Goal: Task Accomplishment & Management: Manage account settings

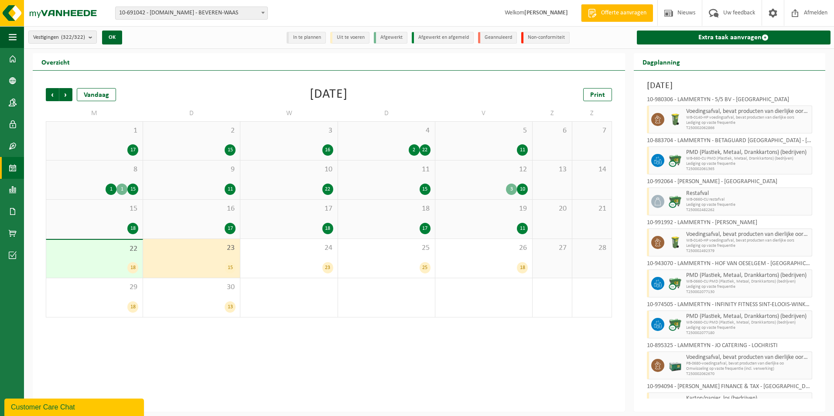
click at [199, 260] on div "23 15" at bounding box center [191, 258] width 97 height 39
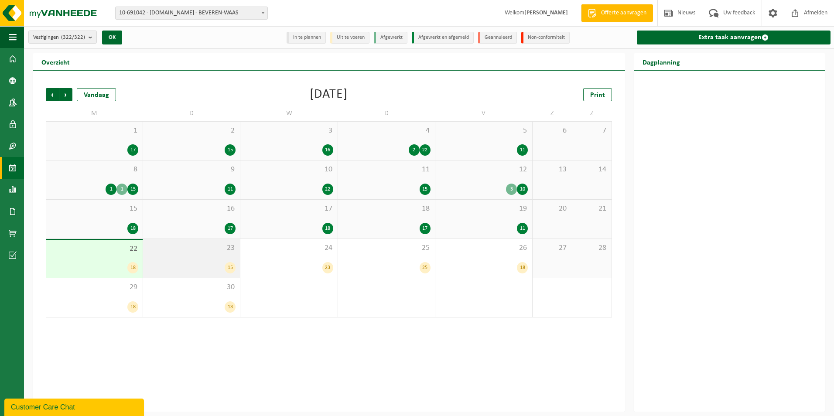
click at [204, 250] on span "23" at bounding box center [191, 248] width 88 height 10
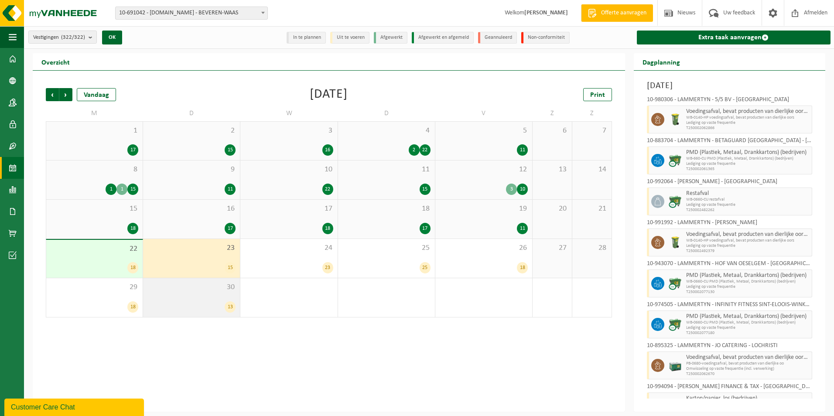
click at [214, 295] on div "30 13" at bounding box center [191, 297] width 97 height 39
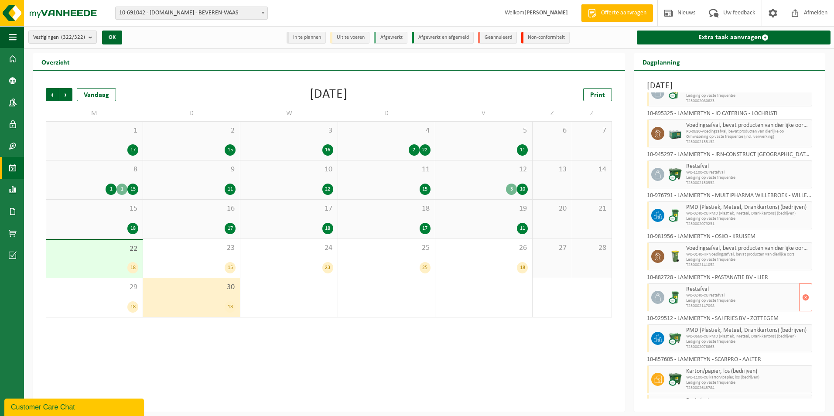
scroll to position [86, 0]
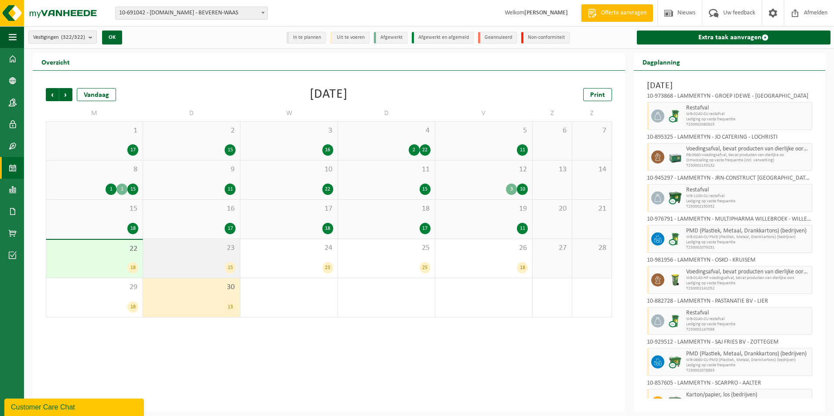
click at [220, 258] on div "23 15" at bounding box center [191, 258] width 97 height 39
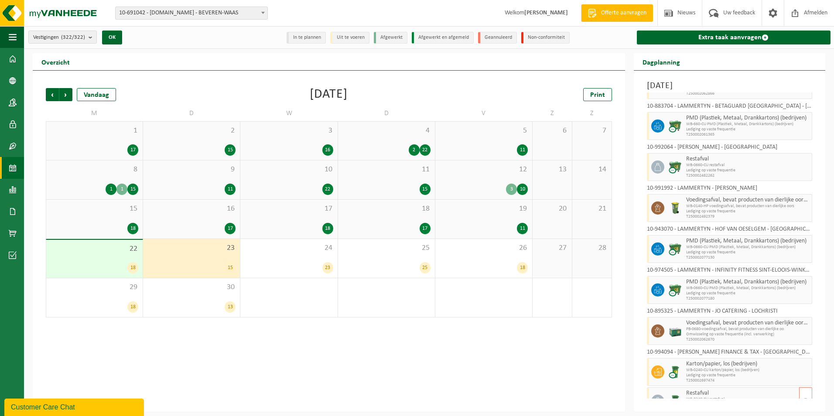
scroll to position [0, 0]
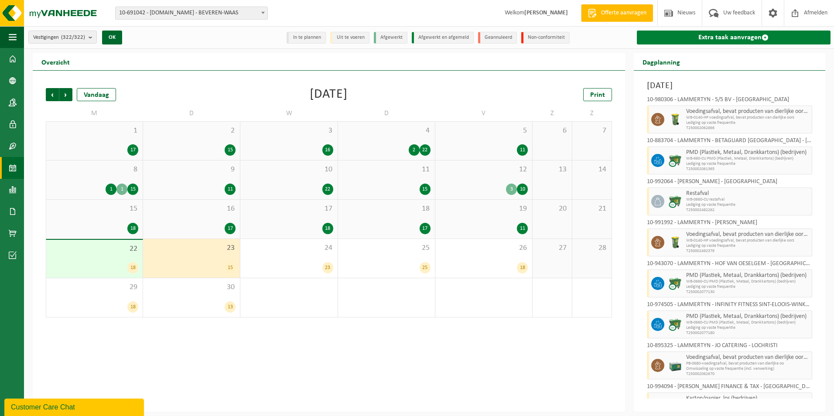
click at [753, 36] on link "Extra taak aanvragen" at bounding box center [734, 38] width 194 height 14
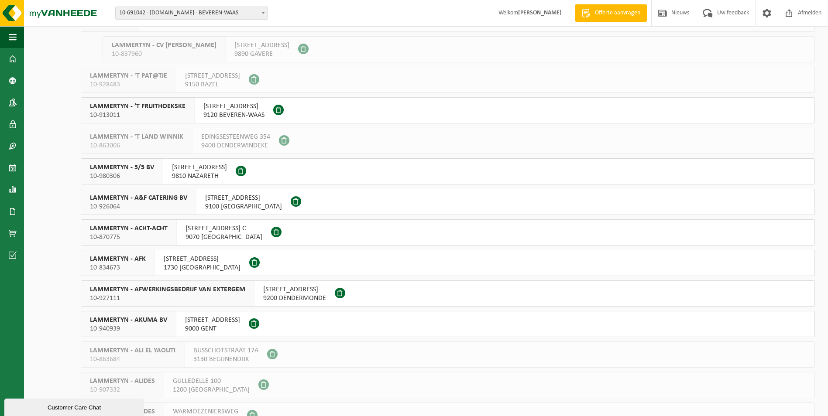
scroll to position [87, 0]
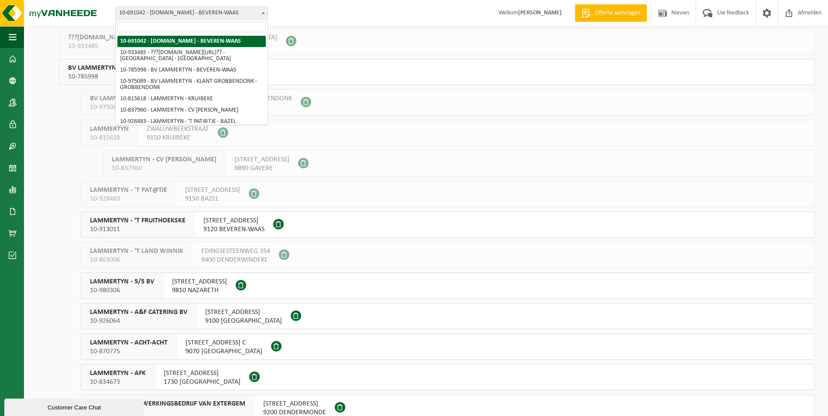
click at [134, 9] on span "10-691042 - [DOMAIN_NAME] - BEVEREN-WAAS" at bounding box center [192, 13] width 152 height 12
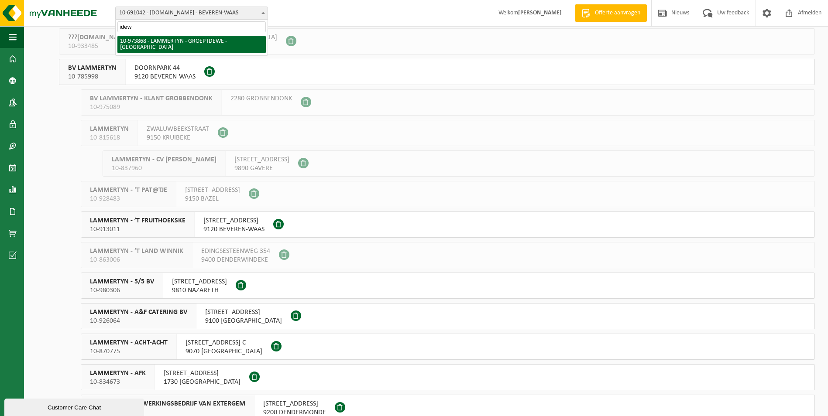
type input "idew"
select select "157246"
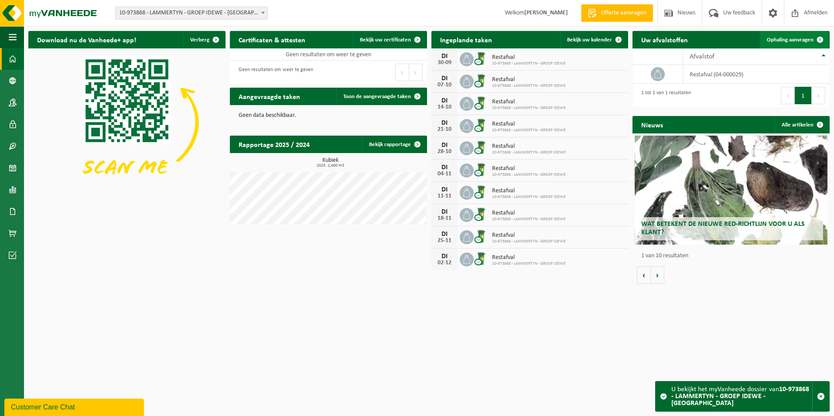
click at [799, 37] on span "Ophaling aanvragen" at bounding box center [790, 40] width 47 height 6
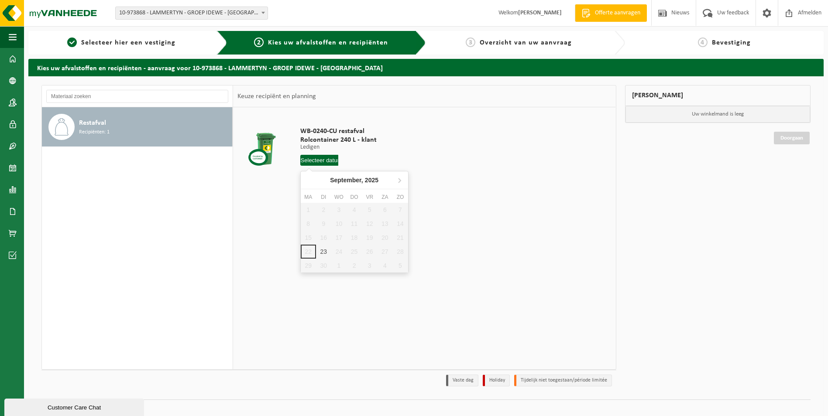
click at [323, 157] on input "text" at bounding box center [319, 160] width 38 height 11
click at [323, 250] on div "23" at bounding box center [323, 252] width 15 height 14
type input "Van 2025-09-23"
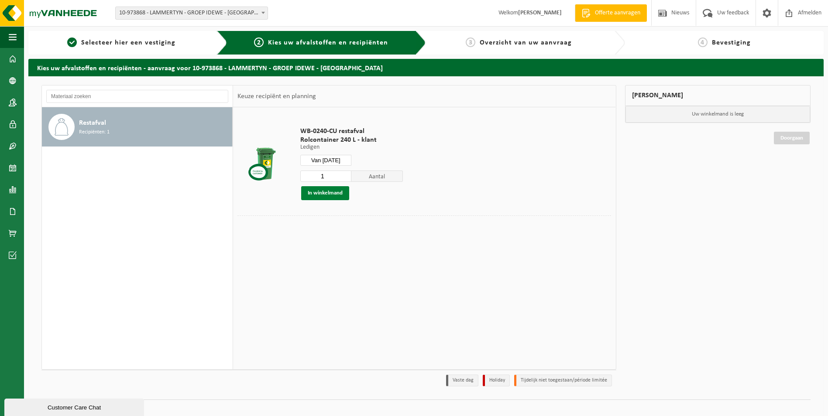
click at [330, 192] on button "In winkelmand" at bounding box center [325, 193] width 48 height 14
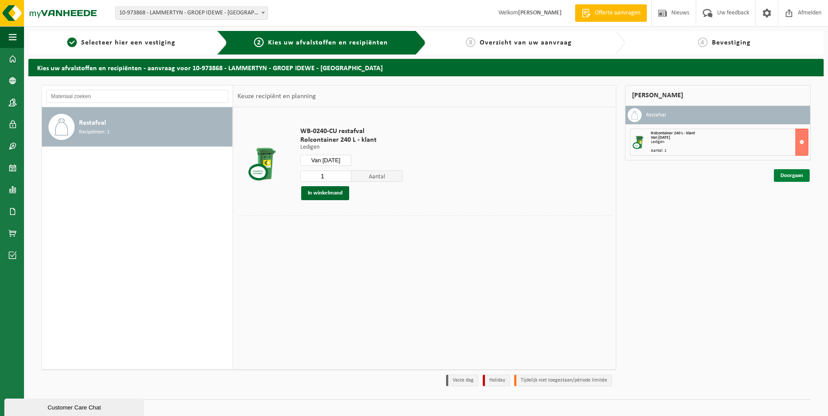
click at [791, 173] on link "Doorgaan" at bounding box center [791, 175] width 36 height 13
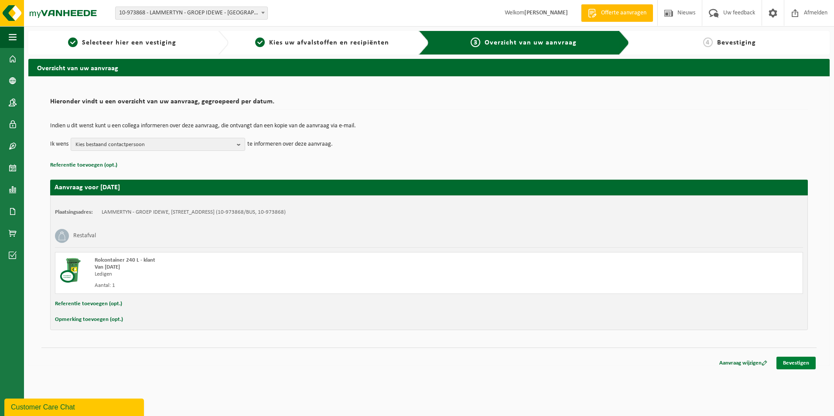
click at [795, 363] on link "Bevestigen" at bounding box center [796, 363] width 39 height 13
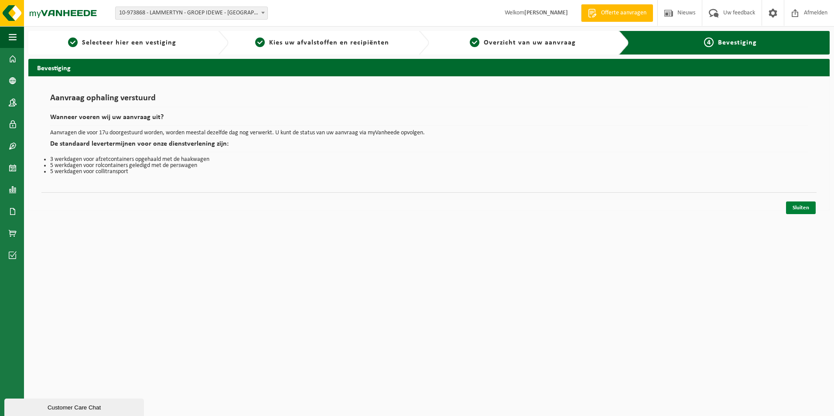
click at [804, 207] on link "Sluiten" at bounding box center [801, 208] width 30 height 13
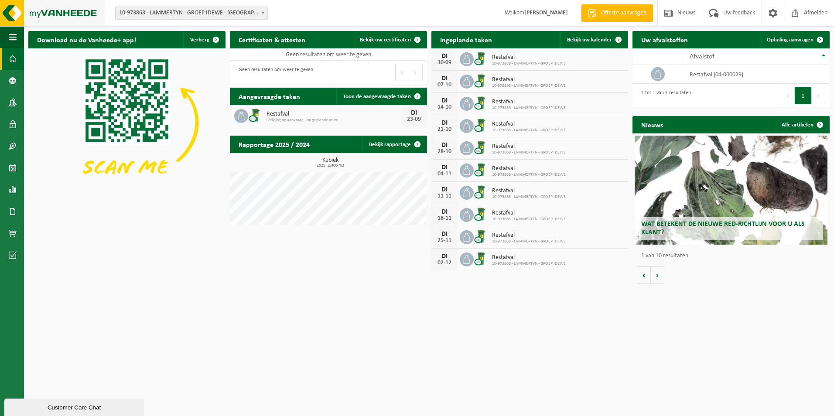
drag, startPoint x: 61, startPoint y: 12, endPoint x: 69, endPoint y: 13, distance: 8.3
click at [61, 12] on img at bounding box center [52, 13] width 105 height 26
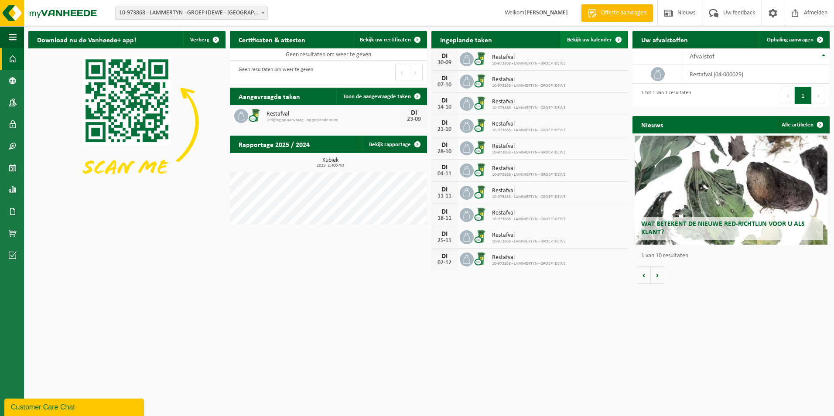
click at [593, 38] on span "Bekijk uw kalender" at bounding box center [589, 40] width 45 height 6
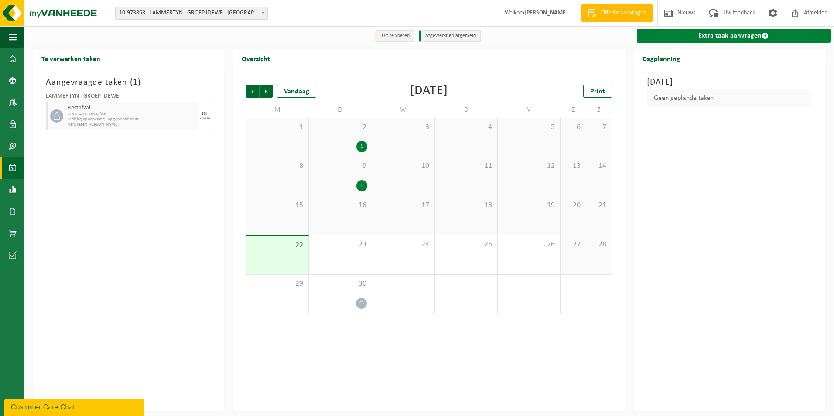
click at [723, 39] on link "Extra taak aanvragen" at bounding box center [734, 36] width 194 height 14
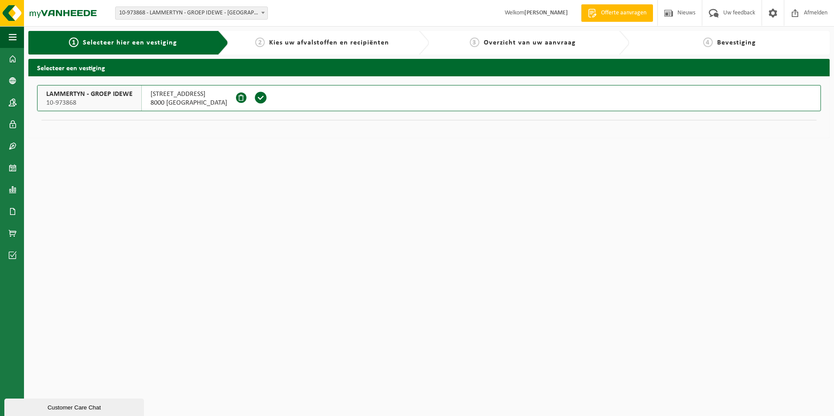
click at [89, 99] on div "LAMMERTYN - GROEP IDEWE 10-973868" at bounding box center [90, 98] width 104 height 25
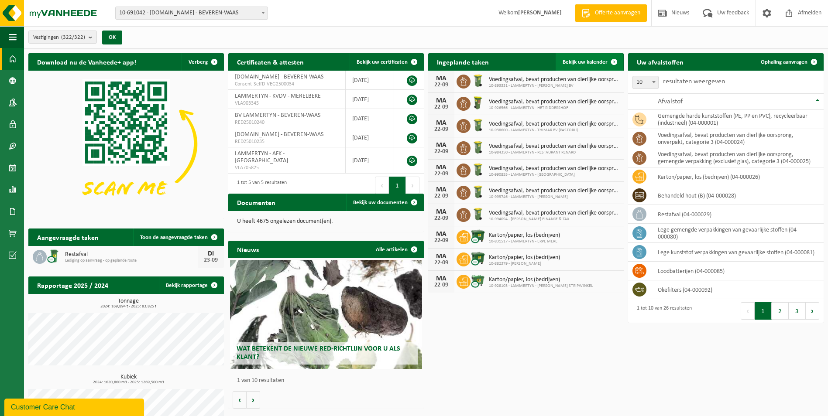
click at [585, 61] on span "Bekijk uw kalender" at bounding box center [584, 62] width 45 height 6
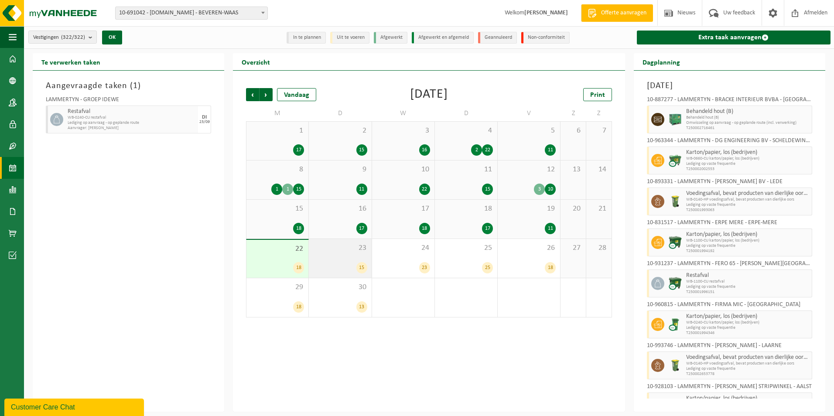
click at [341, 251] on span "23" at bounding box center [340, 248] width 54 height 10
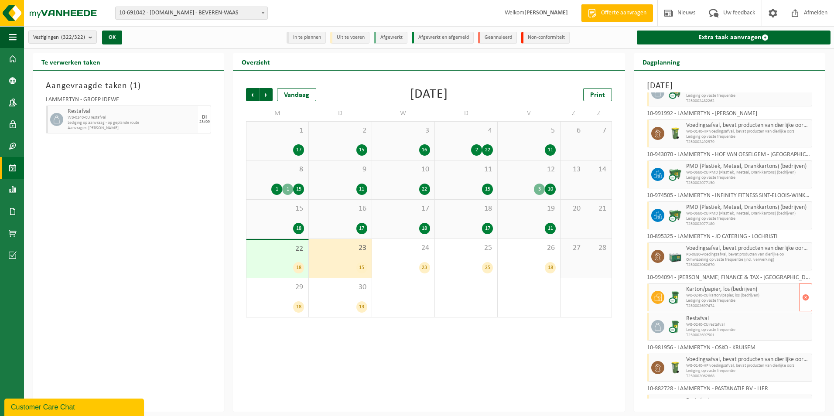
scroll to position [131, 0]
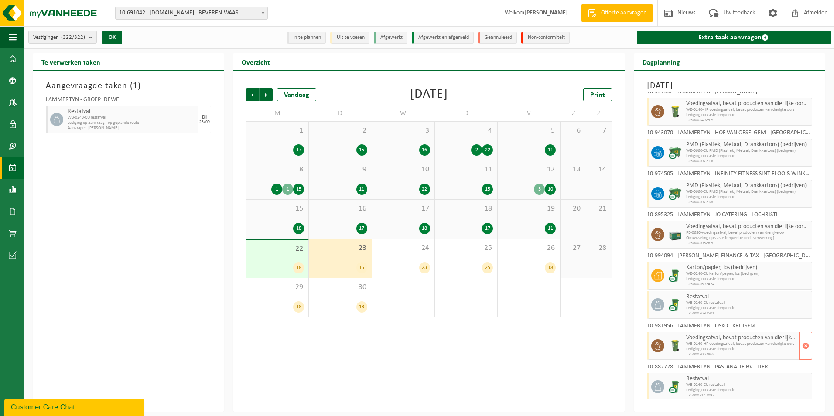
drag, startPoint x: 741, startPoint y: 330, endPoint x: 736, endPoint y: 340, distance: 11.1
drag, startPoint x: 736, startPoint y: 340, endPoint x: 534, endPoint y: 380, distance: 205.8
click at [534, 380] on div "Vorige Volgende Vandaag [DATE] Print M D W D V Z Z 1 17 2 15 3 16 4 2 22 5 11 6…" at bounding box center [429, 241] width 392 height 341
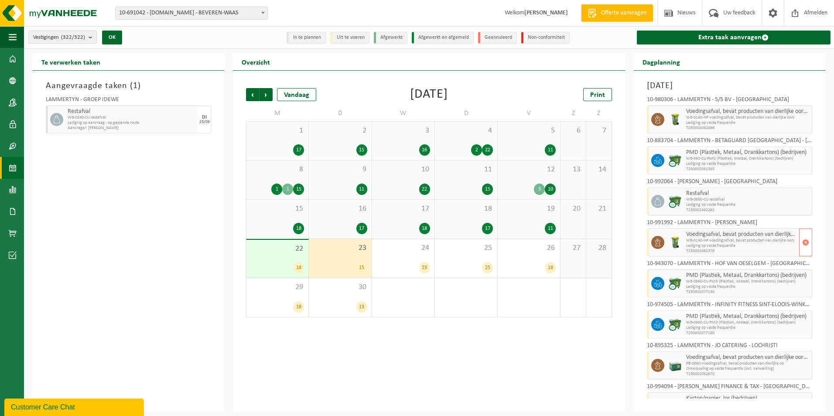
scroll to position [44, 0]
